Goal: Task Accomplishment & Management: Manage account settings

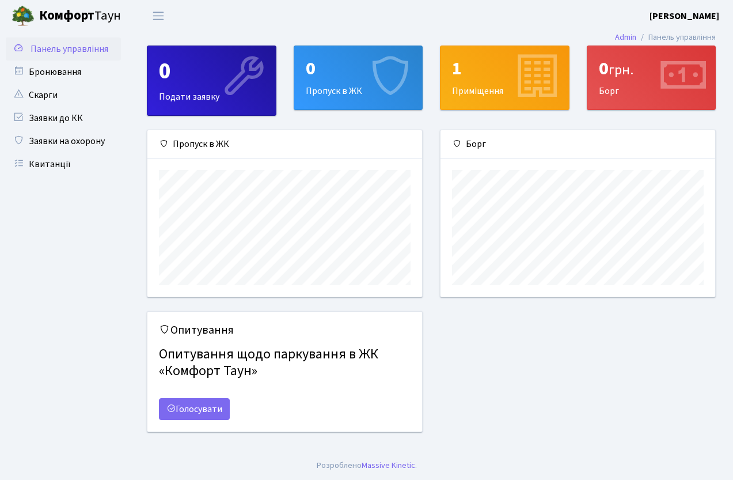
scroll to position [167, 275]
click at [653, 35] on li "Панель управління" at bounding box center [677, 37] width 80 height 13
click at [149, 20] on button "Переключити навігацію" at bounding box center [158, 15] width 29 height 19
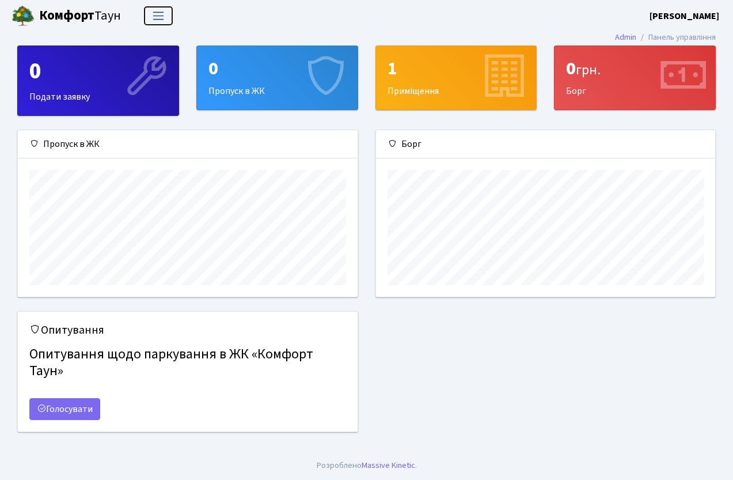
scroll to position [575969, 575796]
click at [149, 20] on button "Переключити навігацію" at bounding box center [158, 15] width 29 height 19
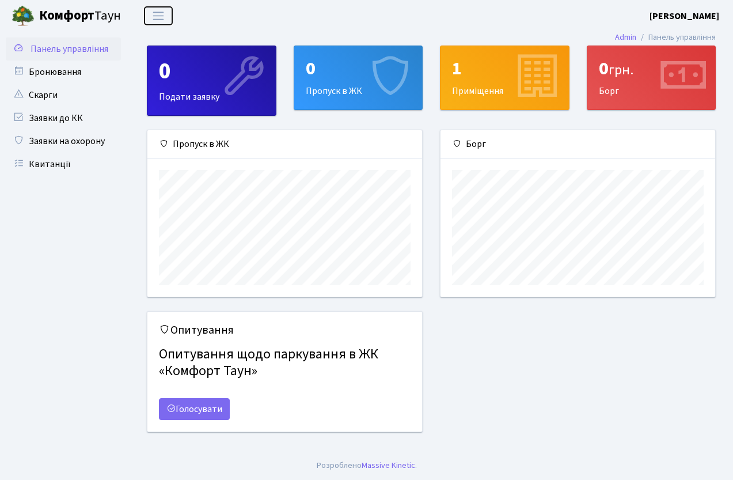
scroll to position [0, 0]
click at [692, 13] on b "[PERSON_NAME]" at bounding box center [685, 16] width 70 height 13
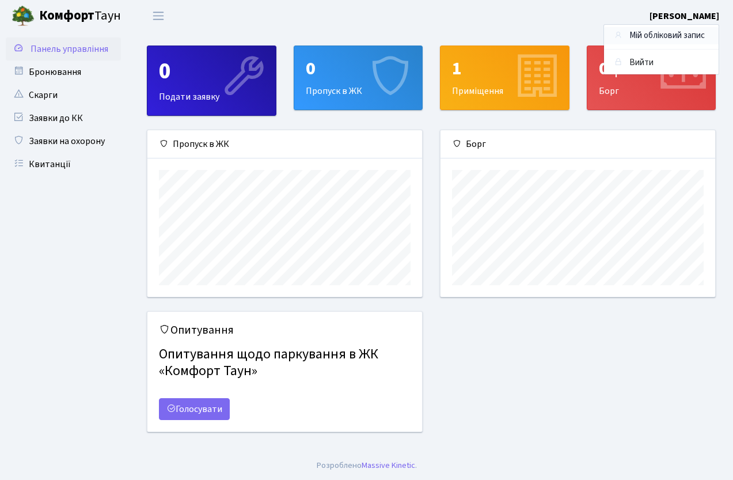
click at [639, 40] on link "Мій обліковий запис" at bounding box center [661, 36] width 115 height 18
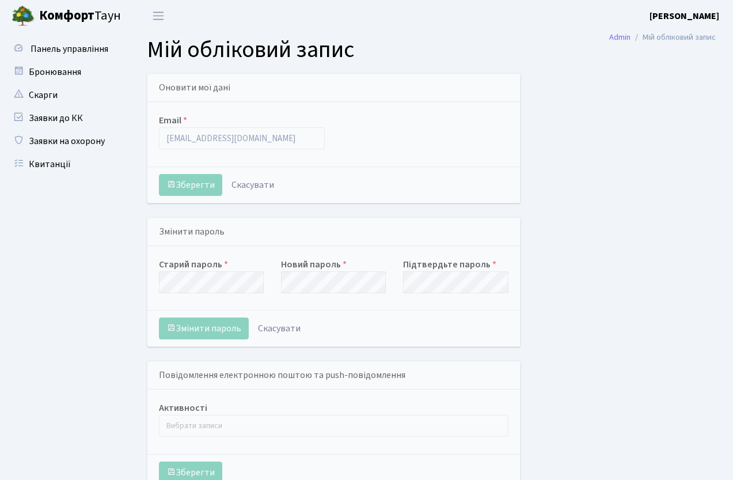
select select
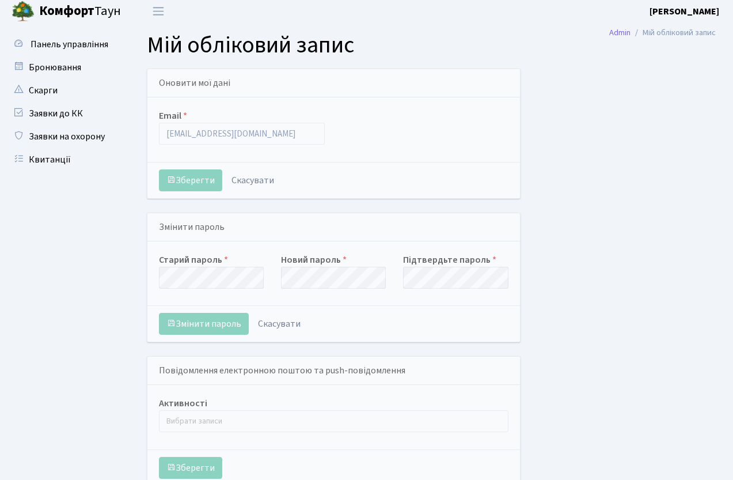
scroll to position [21, 0]
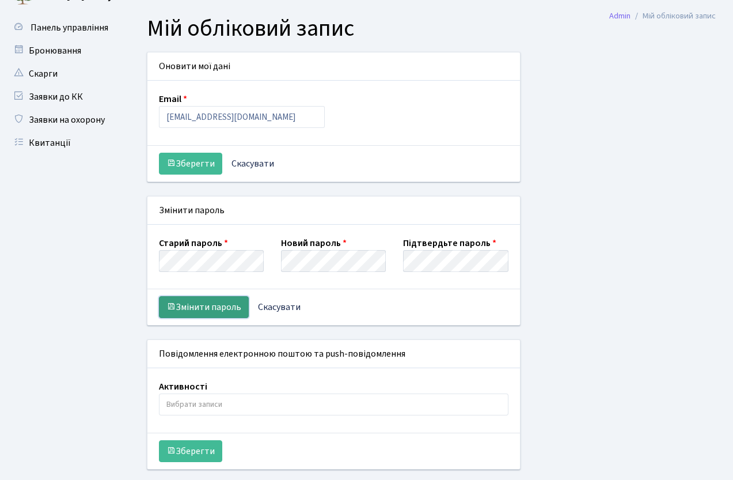
click at [234, 308] on button "Змінити пароль" at bounding box center [204, 307] width 90 height 22
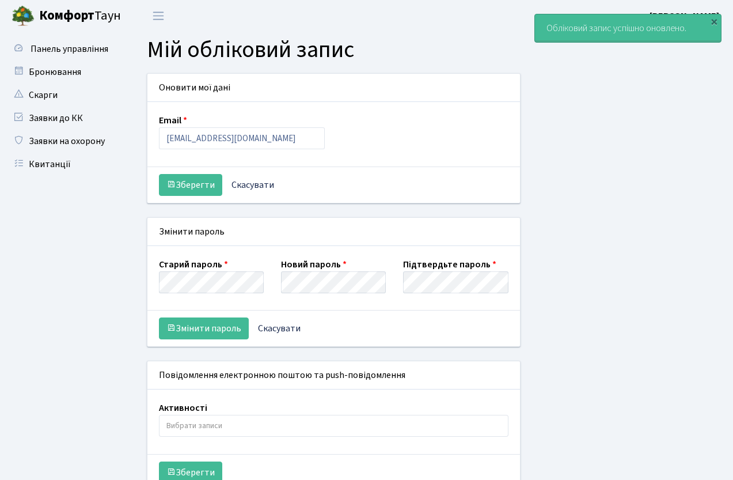
select select
